Goal: Task Accomplishment & Management: Use online tool/utility

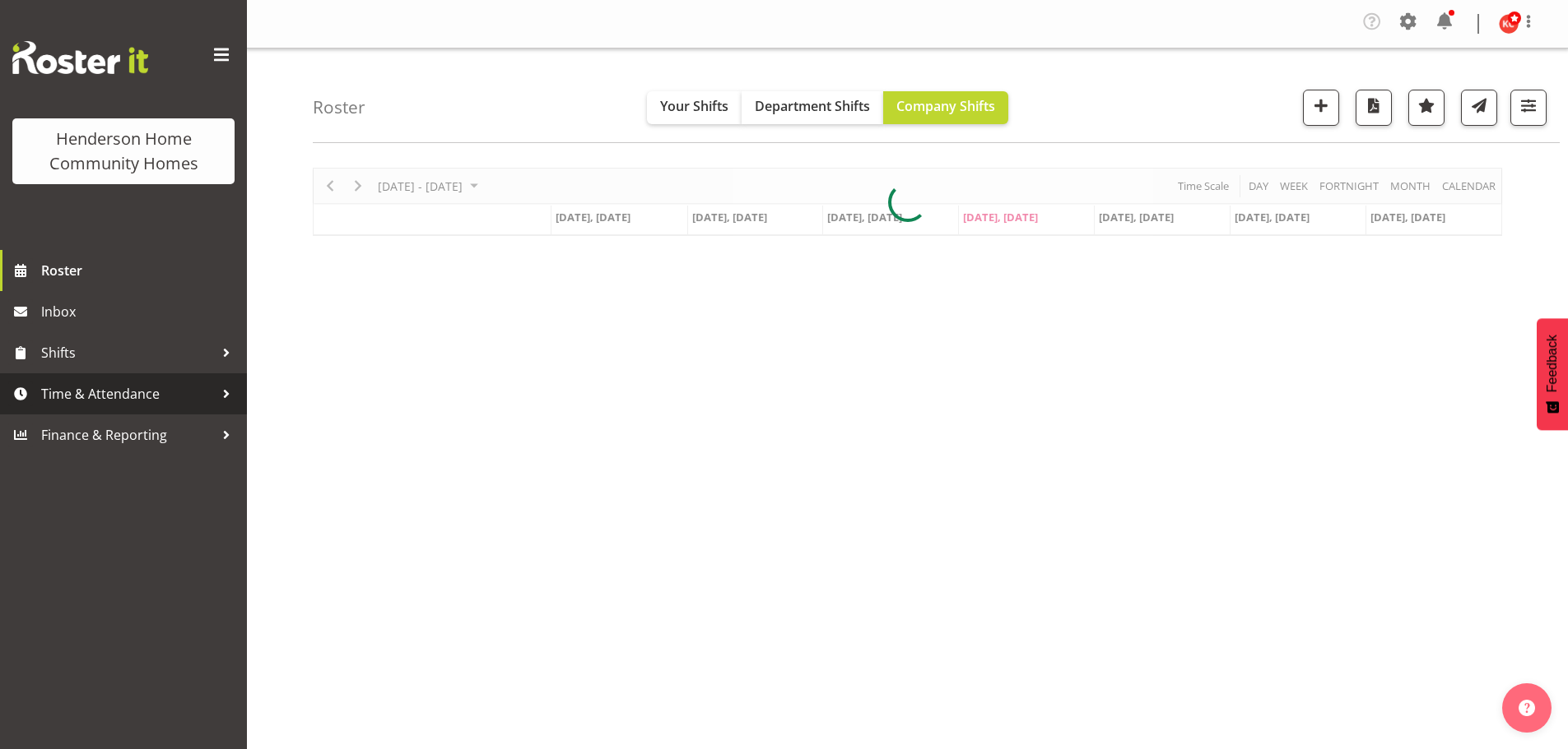
click at [93, 389] on span "Time & Attendance" at bounding box center [128, 394] width 173 height 25
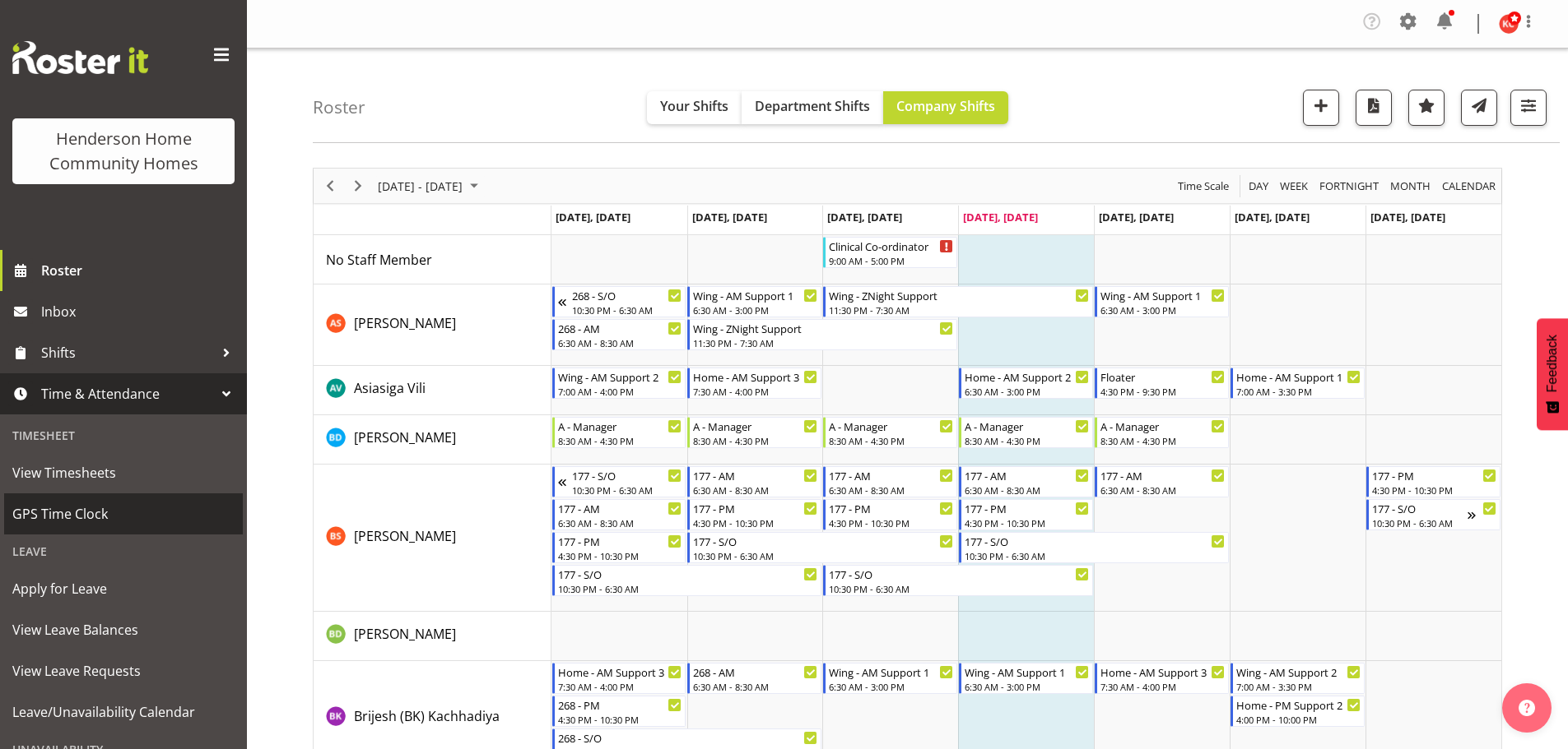
click at [68, 509] on span "GPS Time Clock" at bounding box center [123, 514] width 222 height 25
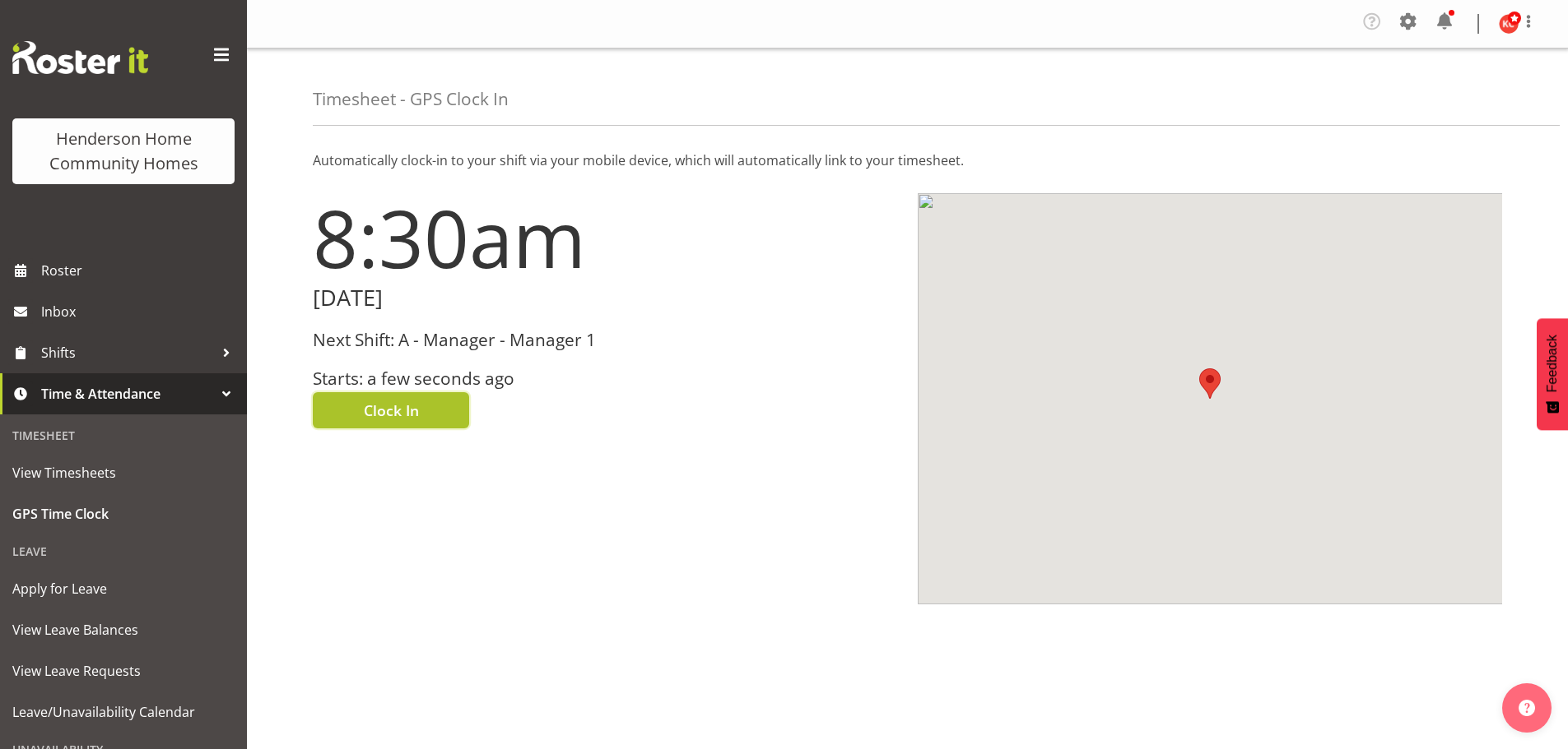
click at [379, 407] on span "Clock In" at bounding box center [391, 410] width 55 height 22
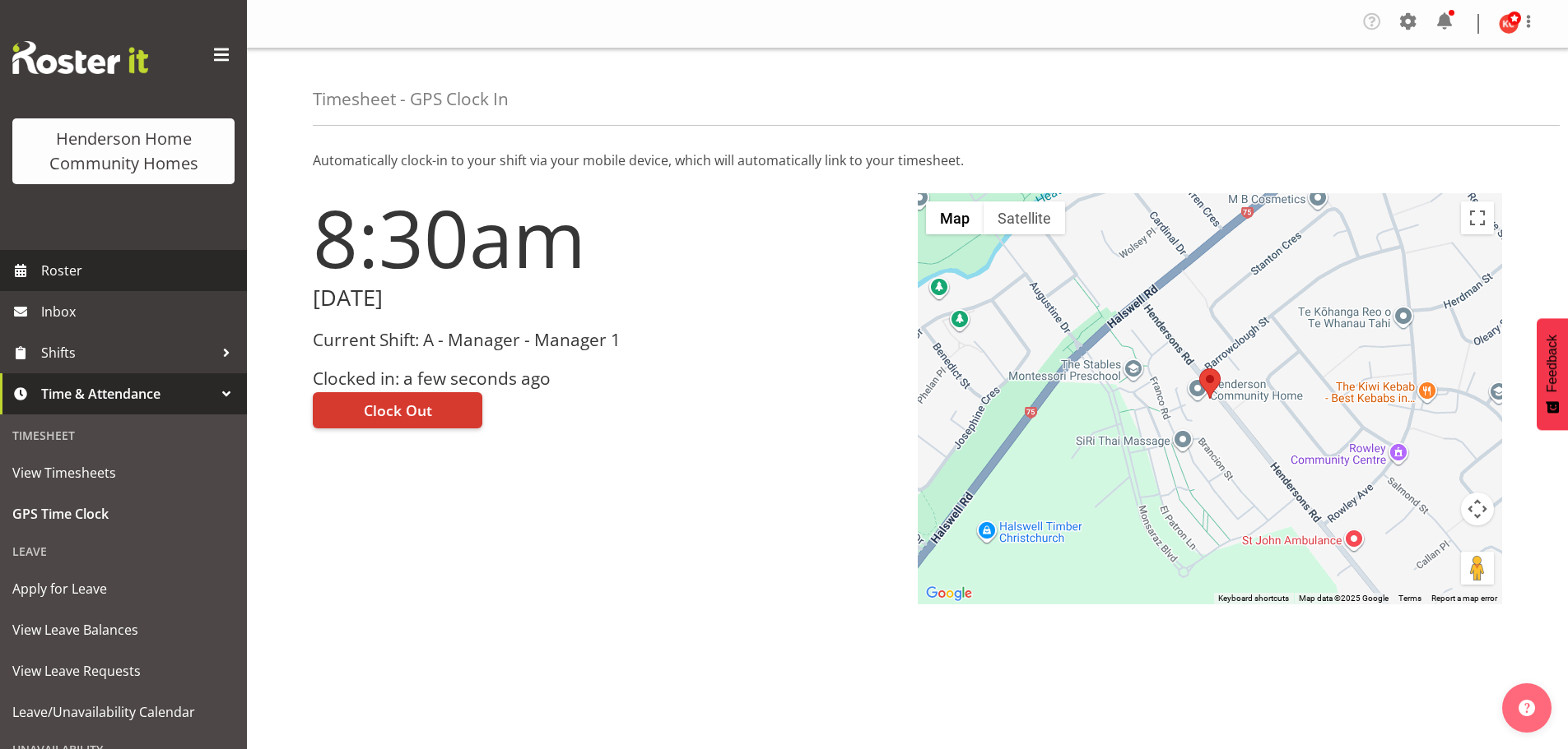
click at [93, 272] on span "Roster" at bounding box center [140, 271] width 197 height 25
